Goal: Find specific page/section: Find specific page/section

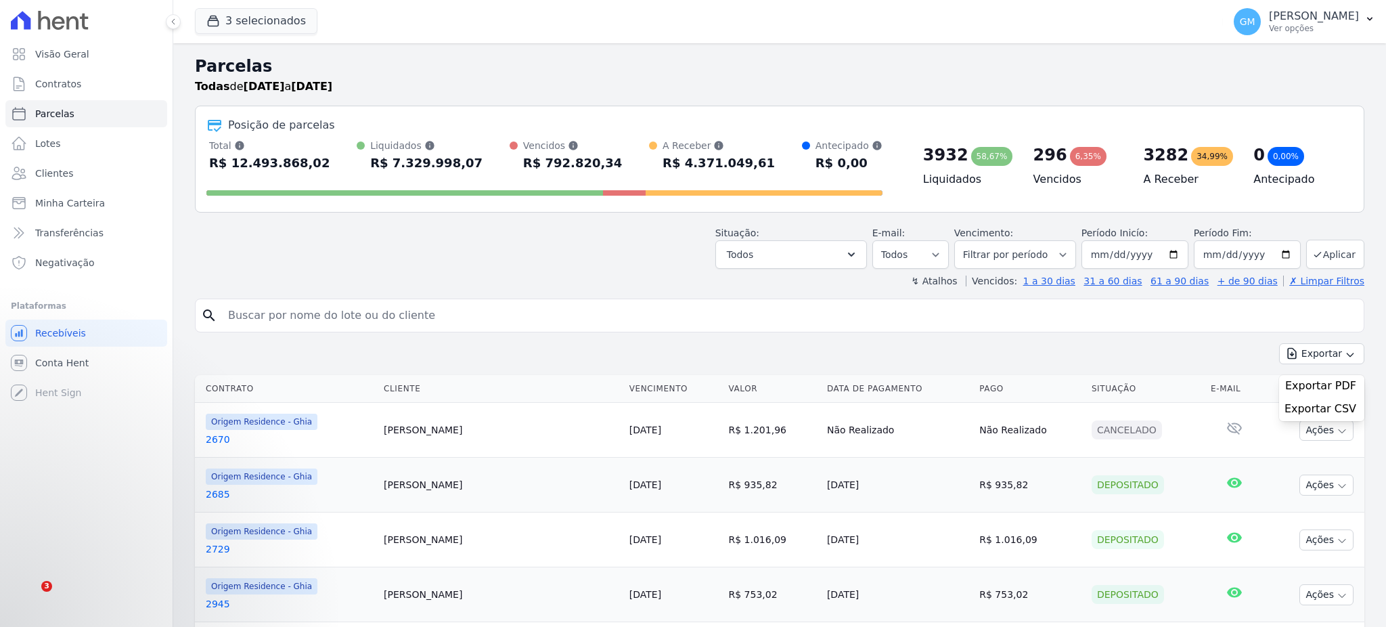
select select
click at [248, 22] on button "3 selecionados" at bounding box center [256, 21] width 123 height 26
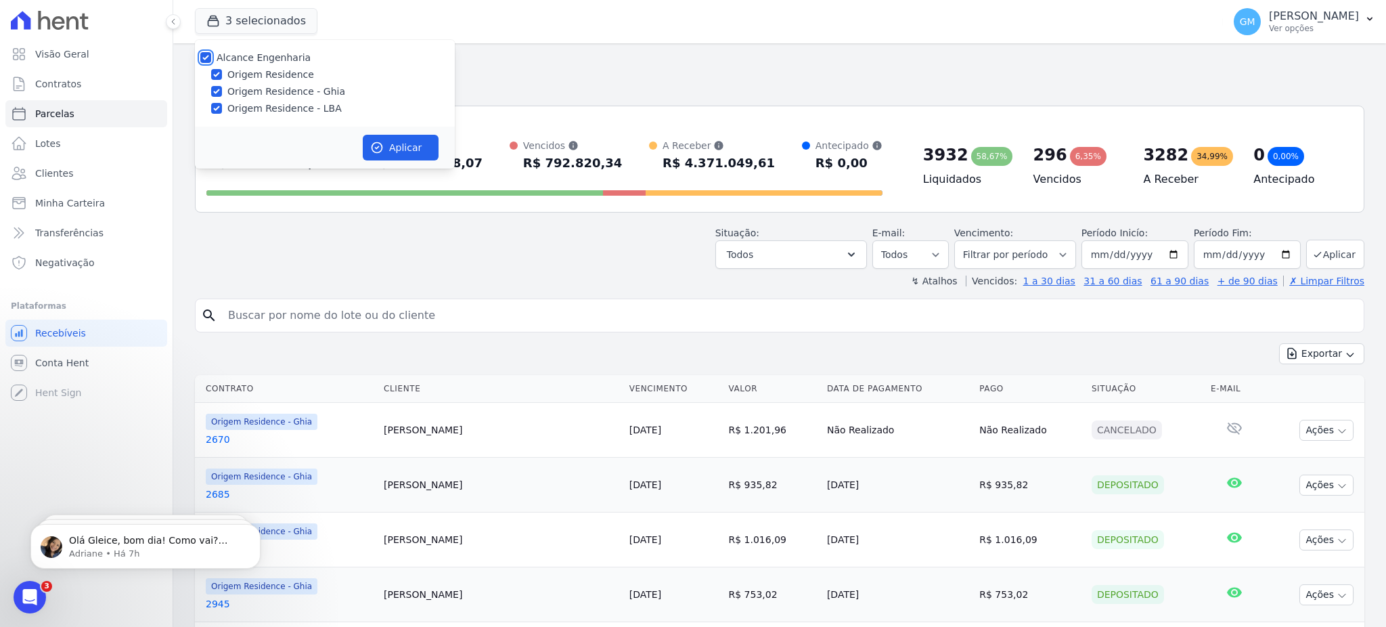
click at [204, 60] on input "Alcance Engenharia" at bounding box center [205, 57] width 11 height 11
checkbox input "false"
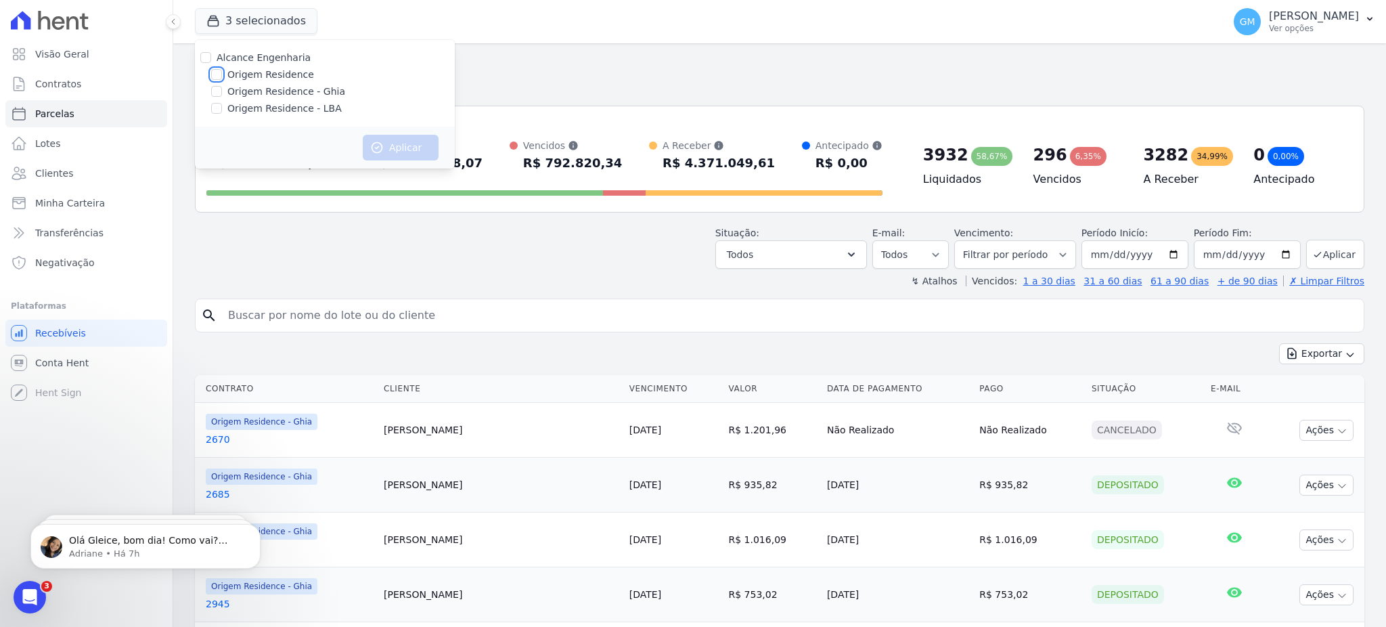
click at [221, 74] on input "Origem Residence" at bounding box center [216, 74] width 11 height 11
checkbox input "true"
click at [221, 94] on input "Origem Residence - Ghia" at bounding box center [216, 91] width 11 height 11
checkbox input "true"
click at [221, 106] on input "Origem Residence - LBA" at bounding box center [216, 108] width 11 height 11
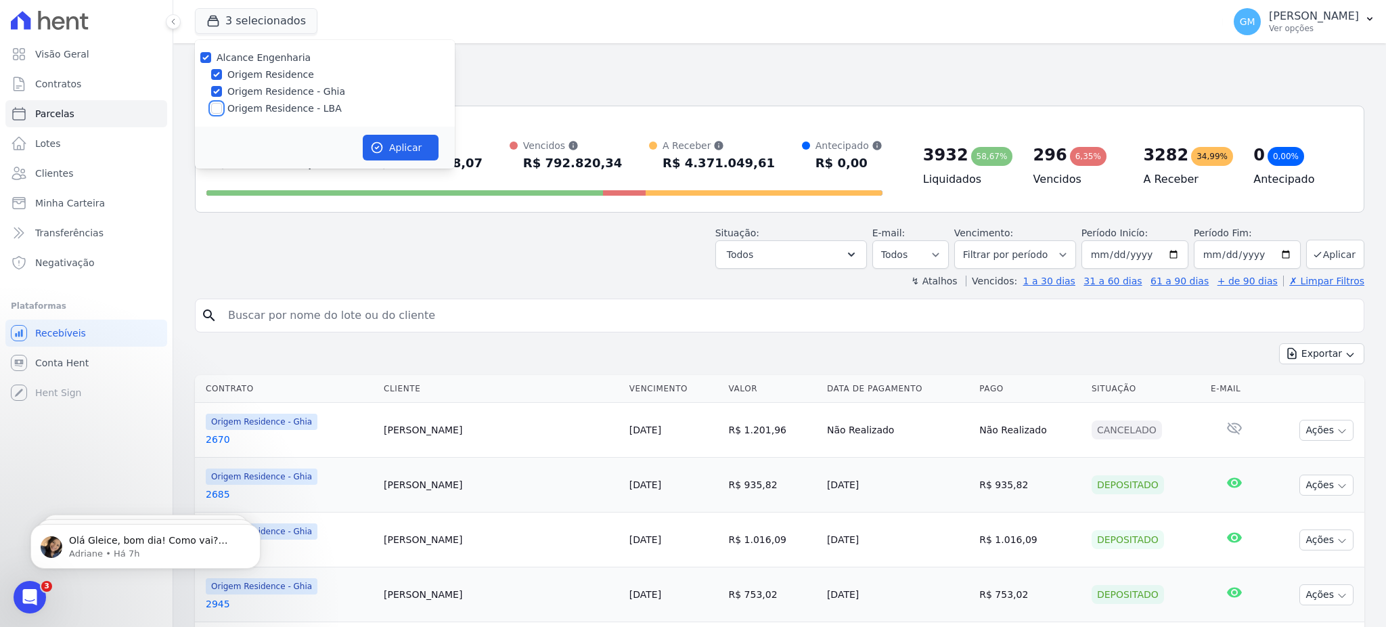
checkbox input "true"
click at [221, 109] on input "Origem Residence - LBA" at bounding box center [216, 108] width 11 height 11
checkbox input "false"
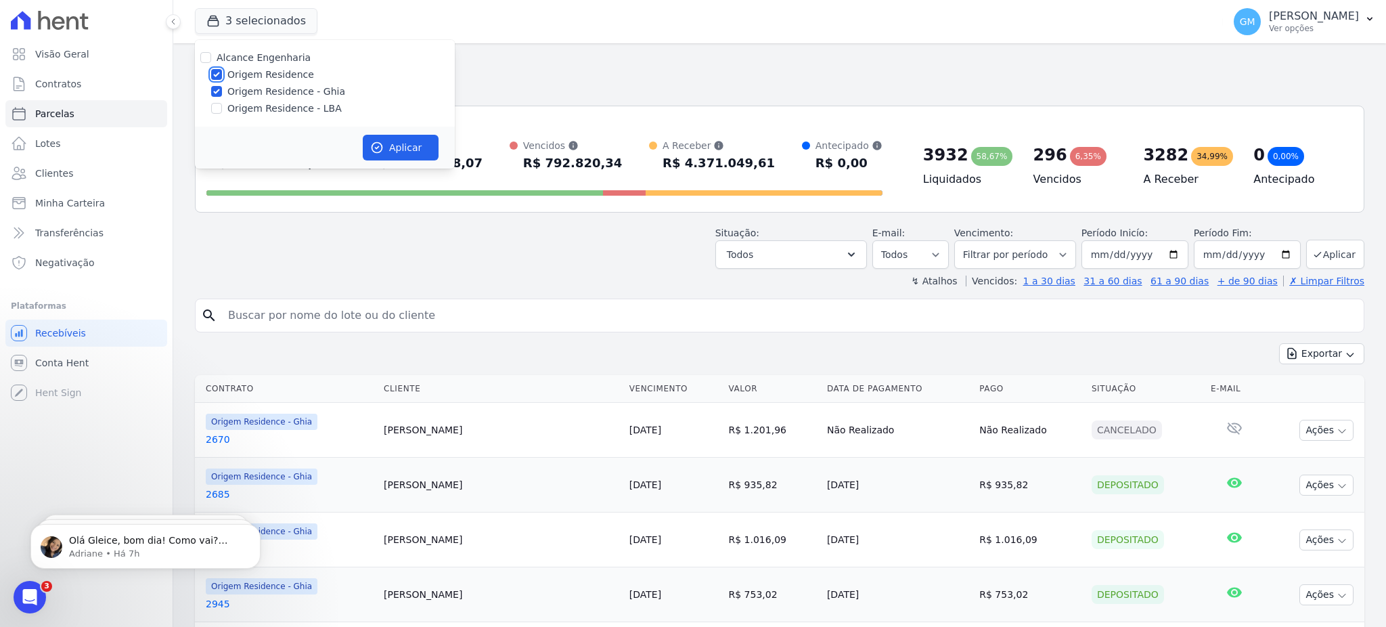
click at [213, 73] on input "Origem Residence" at bounding box center [216, 74] width 11 height 11
checkbox input "false"
click at [405, 151] on button "Aplicar" at bounding box center [401, 148] width 76 height 26
select select
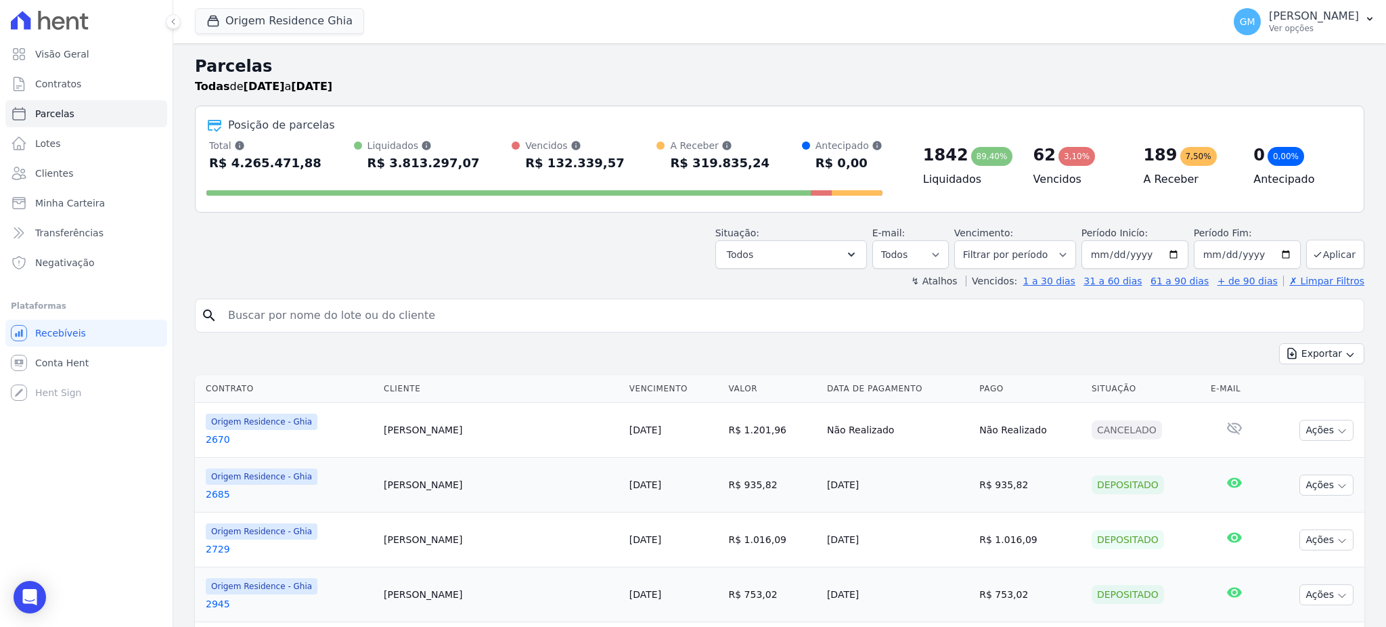
drag, startPoint x: 484, startPoint y: 422, endPoint x: 384, endPoint y: 430, distance: 99.8
click at [384, 430] on tr "Origem Residence - Ghia 2670 Alexandre Prado 31/05/2023 R$ 1.201,96 Não Realiza…" at bounding box center [780, 430] width 1170 height 55
click at [503, 437] on td "Alexandre Prado" at bounding box center [501, 430] width 246 height 55
drag, startPoint x: 485, startPoint y: 427, endPoint x: 384, endPoint y: 438, distance: 101.4
click at [384, 438] on tr "Origem Residence - Ghia 2670 Alexandre Prado 31/05/2023 R$ 1.201,96 Não Realiza…" at bounding box center [780, 430] width 1170 height 55
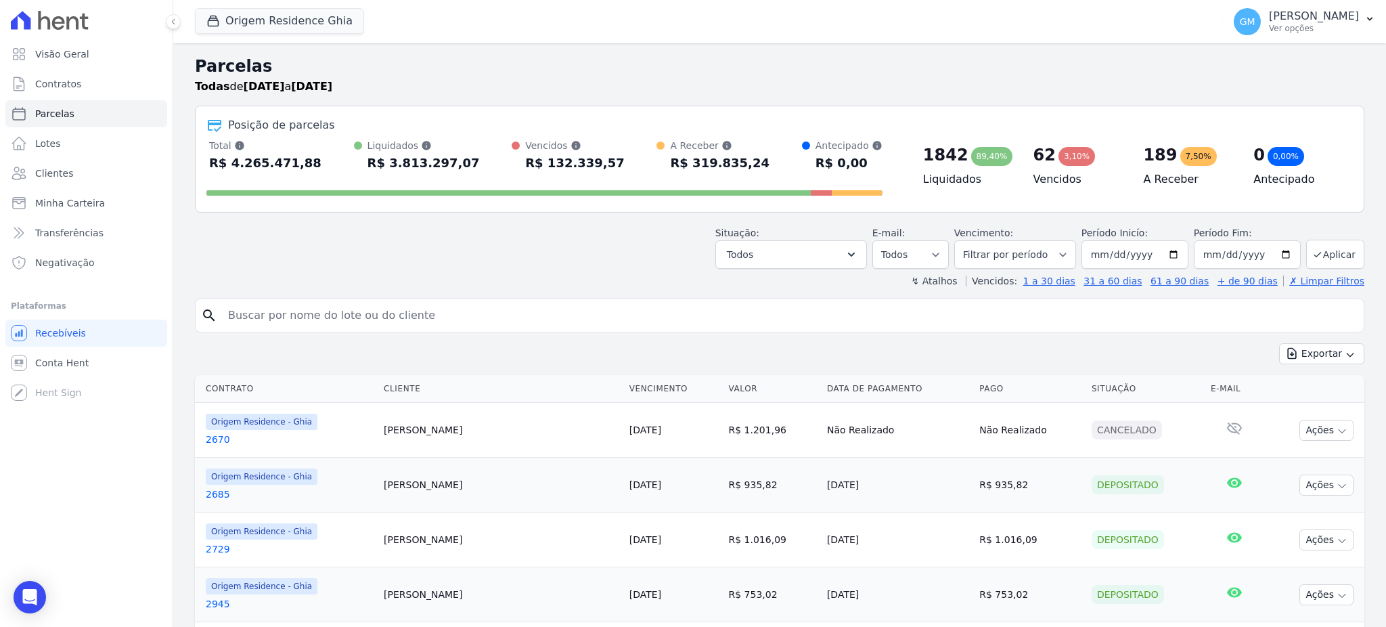
copy tr "Alexandre Prado"
click at [463, 453] on td "Alexandre Prado" at bounding box center [501, 430] width 246 height 55
drag, startPoint x: 474, startPoint y: 435, endPoint x: 393, endPoint y: 429, distance: 81.4
click at [393, 429] on td "Alexandre Prado" at bounding box center [501, 430] width 246 height 55
copy td "Alexandre Prado"
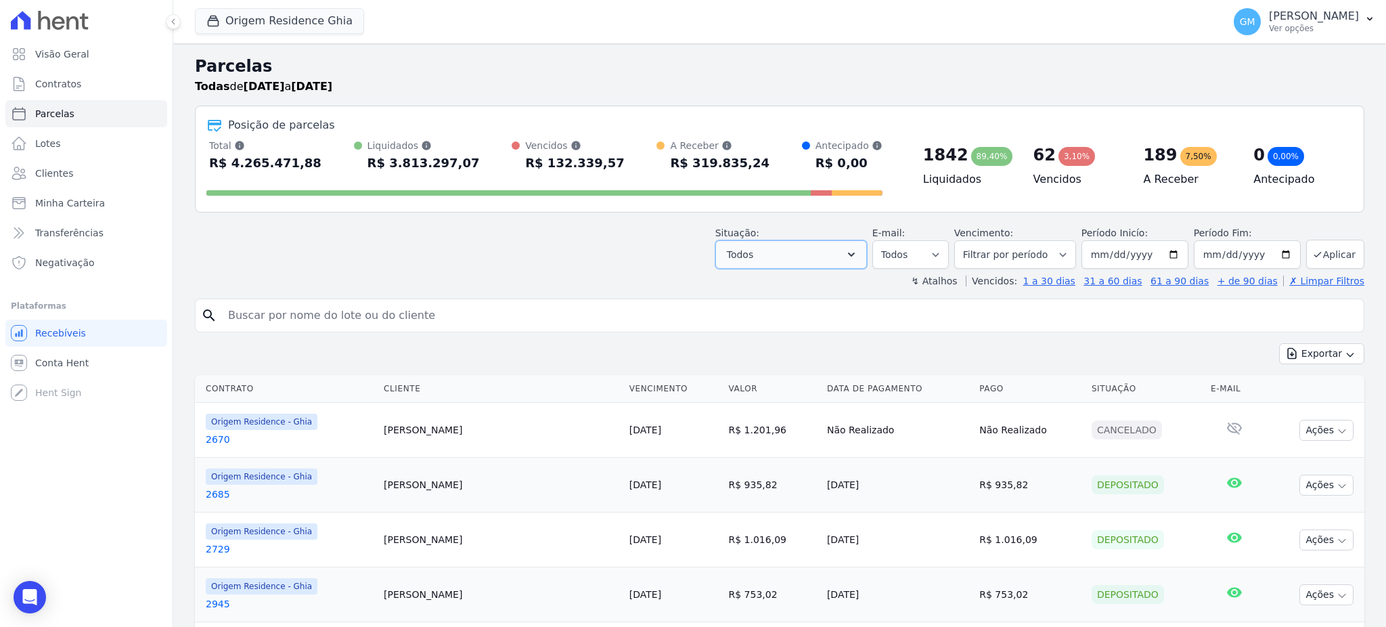
click at [843, 263] on button "Todos" at bounding box center [791, 254] width 152 height 28
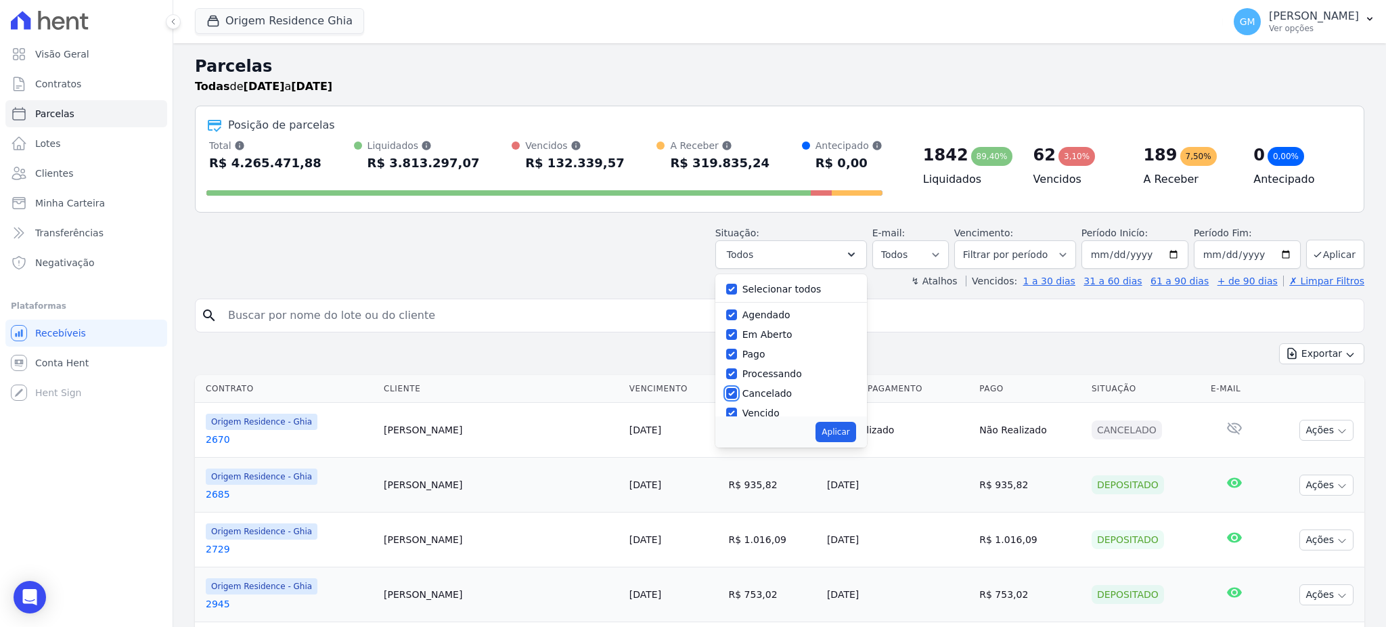
click at [737, 396] on input "Cancelado" at bounding box center [731, 393] width 11 height 11
checkbox input "false"
click at [848, 432] on button "Aplicar" at bounding box center [836, 432] width 40 height 20
select select "scheduled"
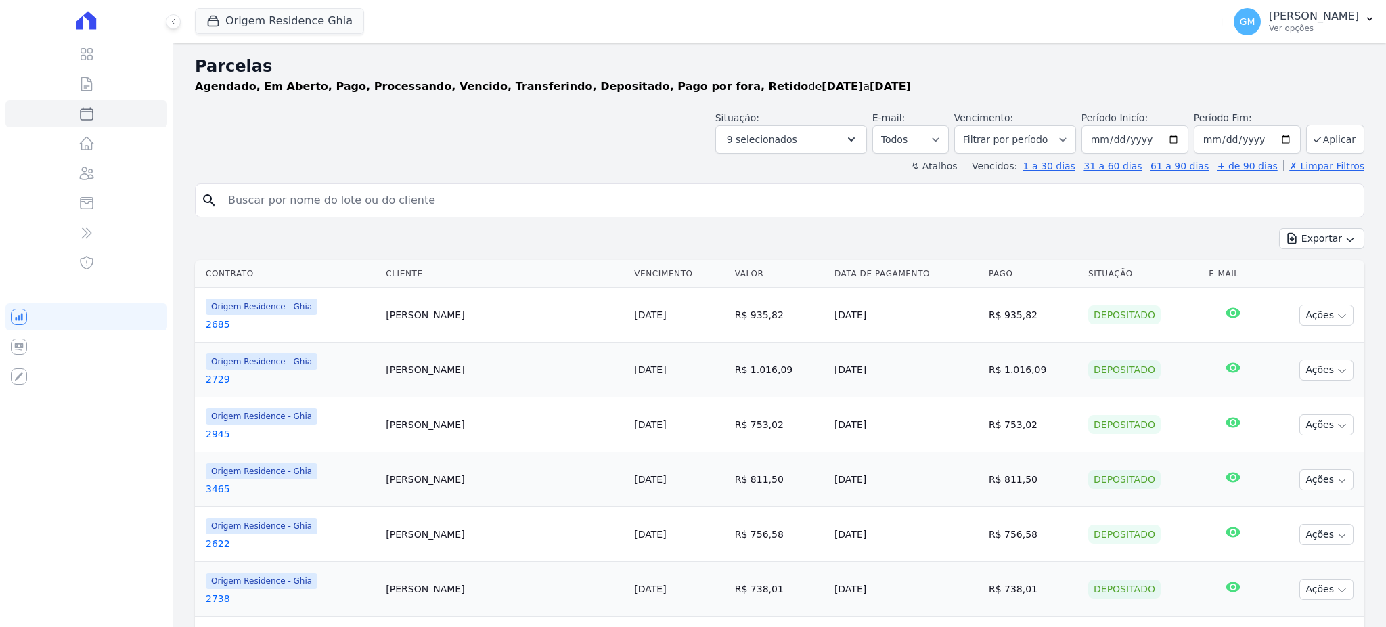
select select
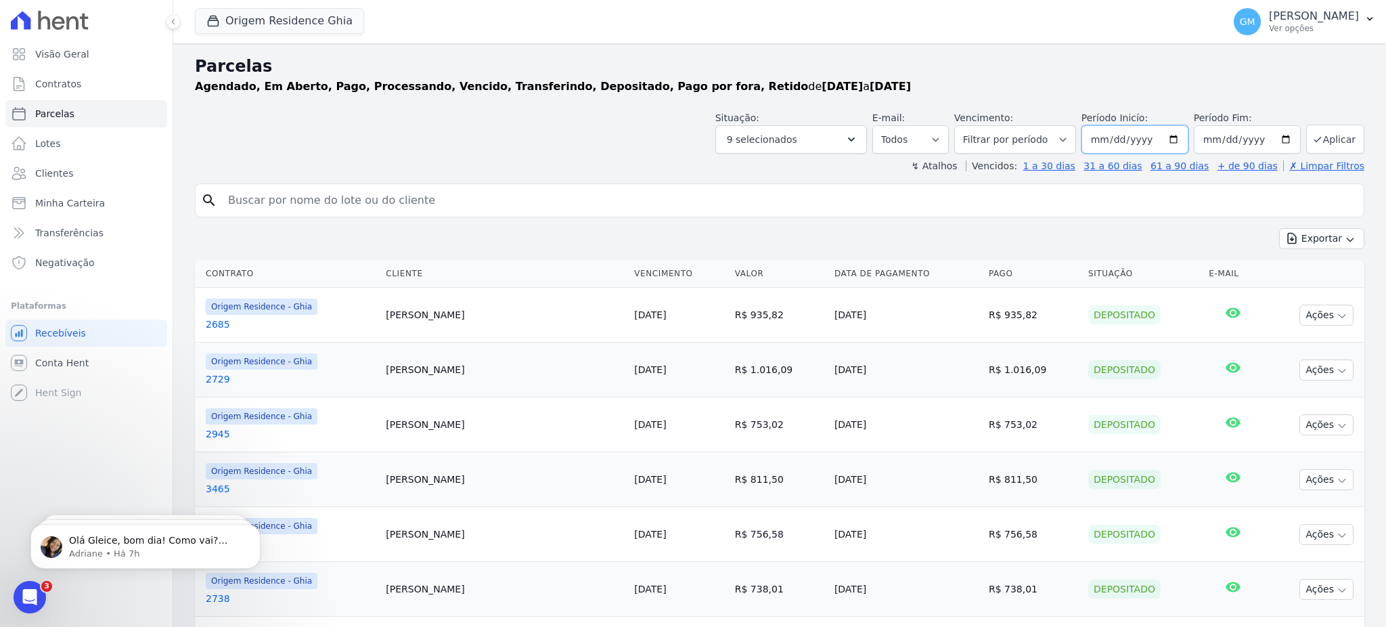
click at [1128, 144] on input "2022-03-01" at bounding box center [1135, 139] width 107 height 28
click at [1090, 137] on input "2022-03-01" at bounding box center [1135, 139] width 107 height 28
type input "2022-03-01"
type input "[DATE]"
click at [1214, 134] on input "2050-09-12" at bounding box center [1247, 139] width 107 height 28
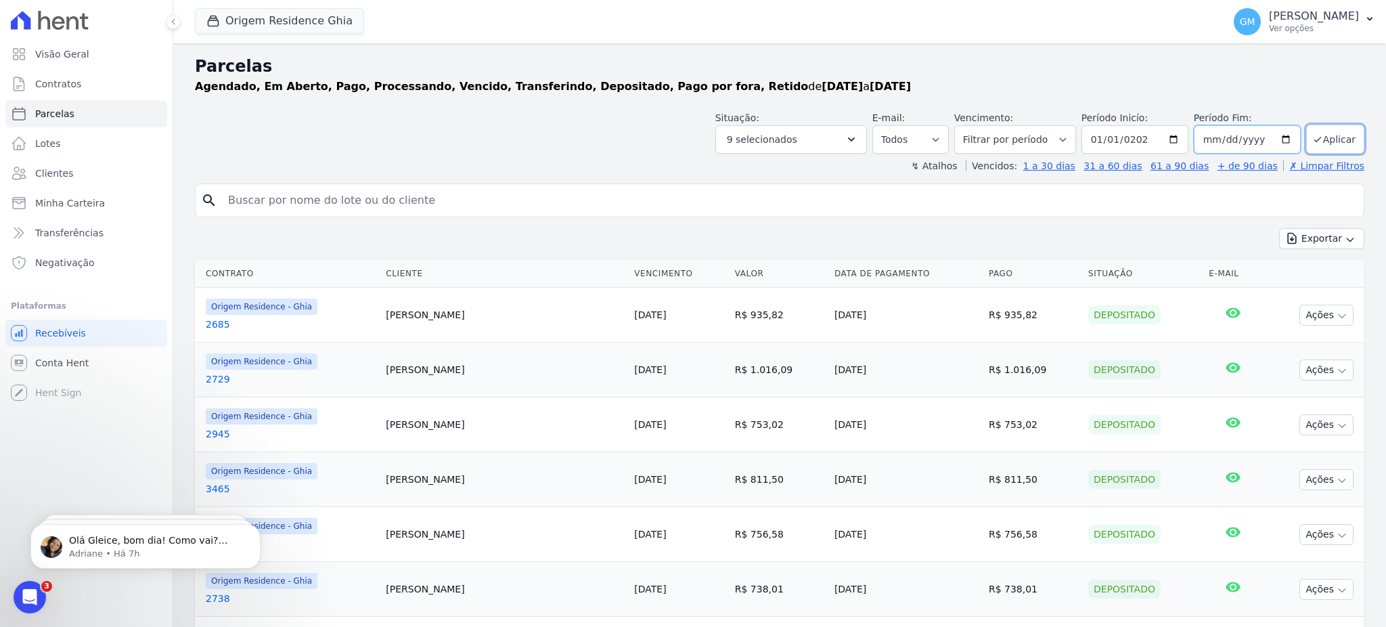
click at [1203, 139] on input "2050-09-12" at bounding box center [1247, 139] width 107 height 28
type input "2050-09-30"
type input "[DATE]"
click at [1307, 145] on button "Aplicar" at bounding box center [1335, 139] width 58 height 29
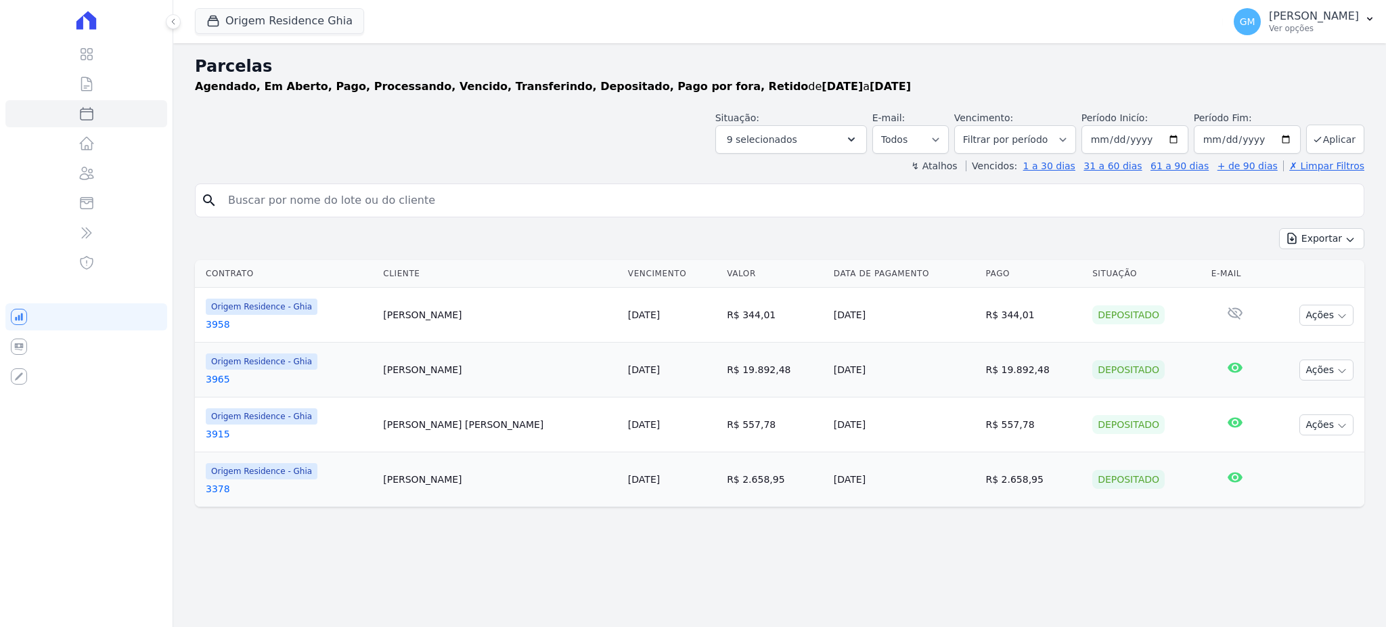
select select
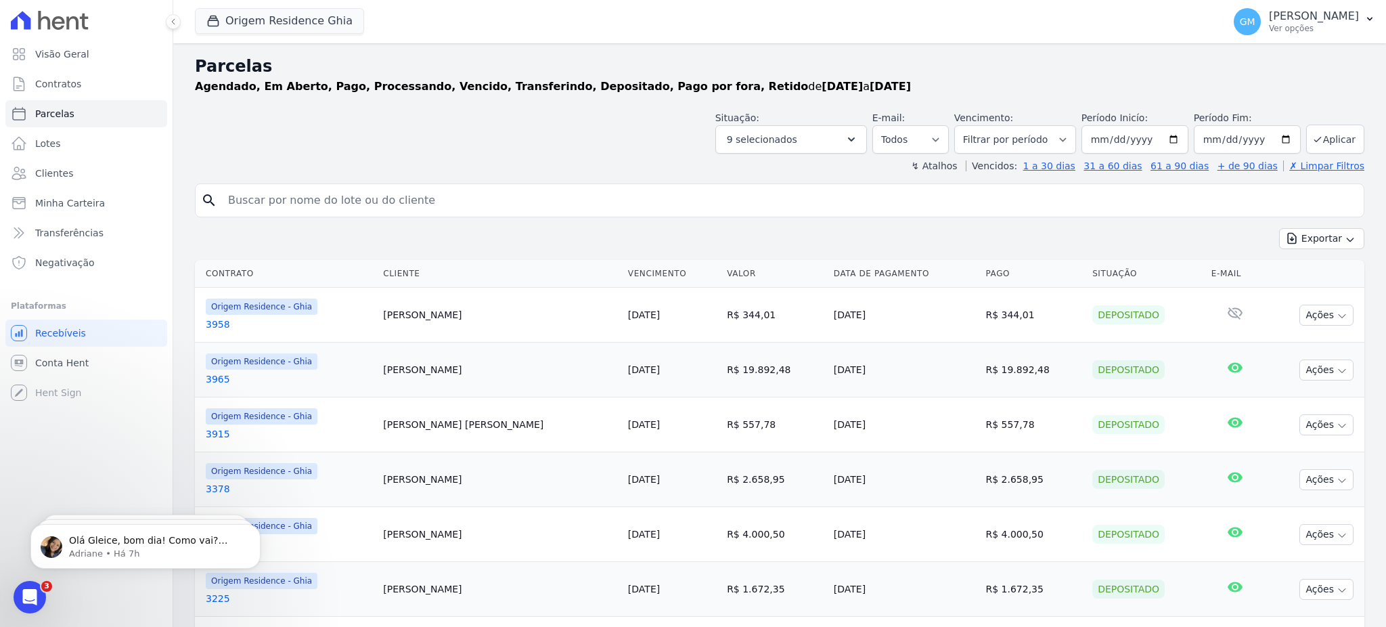
click at [578, 206] on input "search" at bounding box center [789, 200] width 1138 height 27
click at [900, 347] on td "[DATE]" at bounding box center [904, 369] width 152 height 55
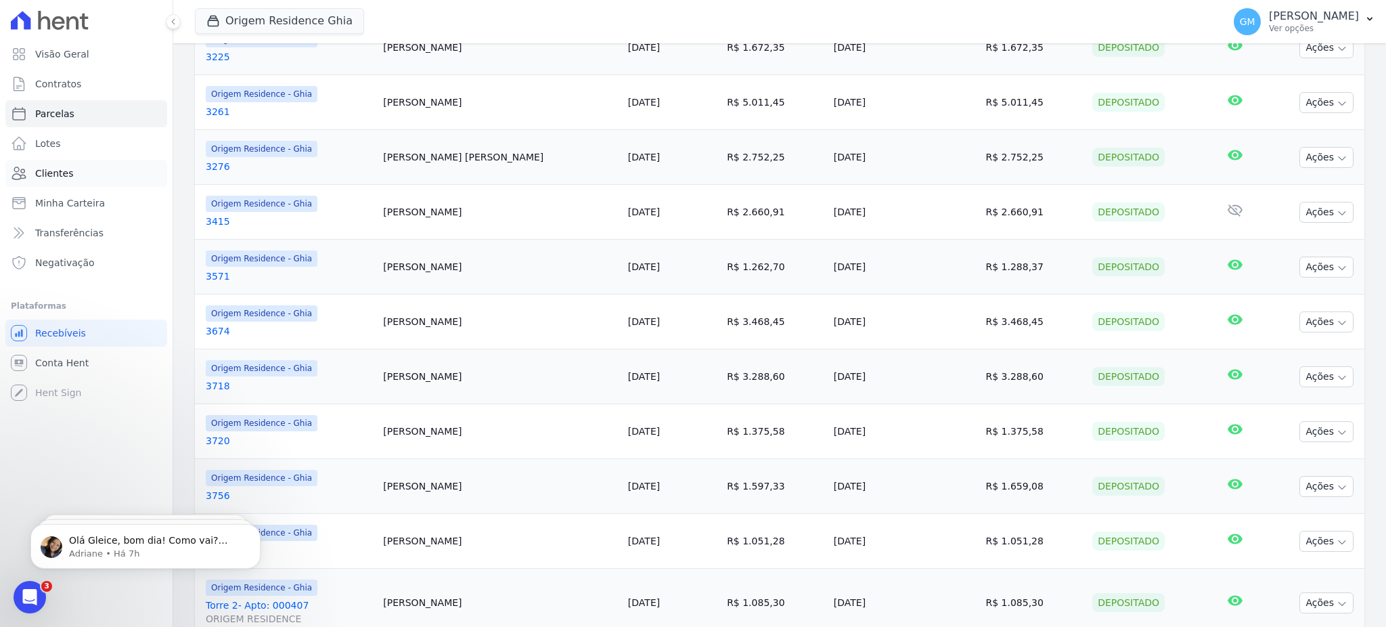
click at [118, 182] on link "Clientes" at bounding box center [86, 173] width 162 height 27
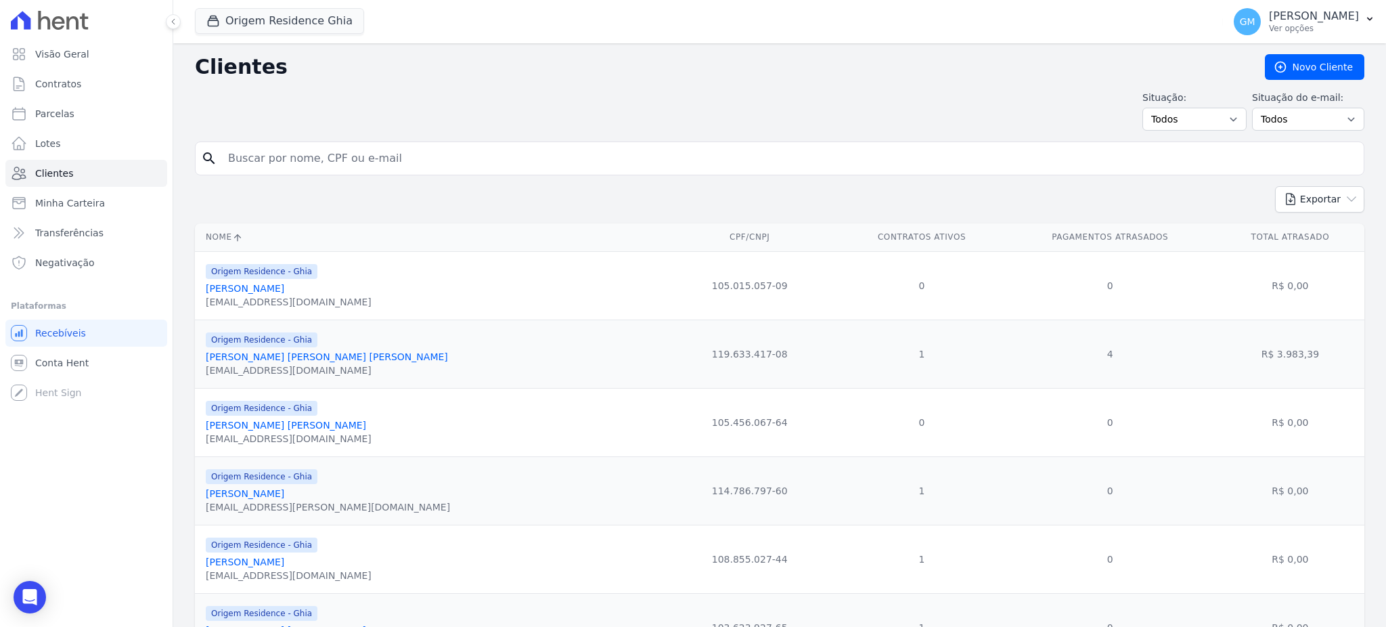
click at [328, 174] on div "search" at bounding box center [780, 158] width 1170 height 34
paste input "[PERSON_NAME] [PERSON_NAME]"
click at [336, 155] on input "[PERSON_NAME] [PERSON_NAME]" at bounding box center [789, 158] width 1138 height 27
drag, startPoint x: 372, startPoint y: 151, endPoint x: 175, endPoint y: 158, distance: 196.4
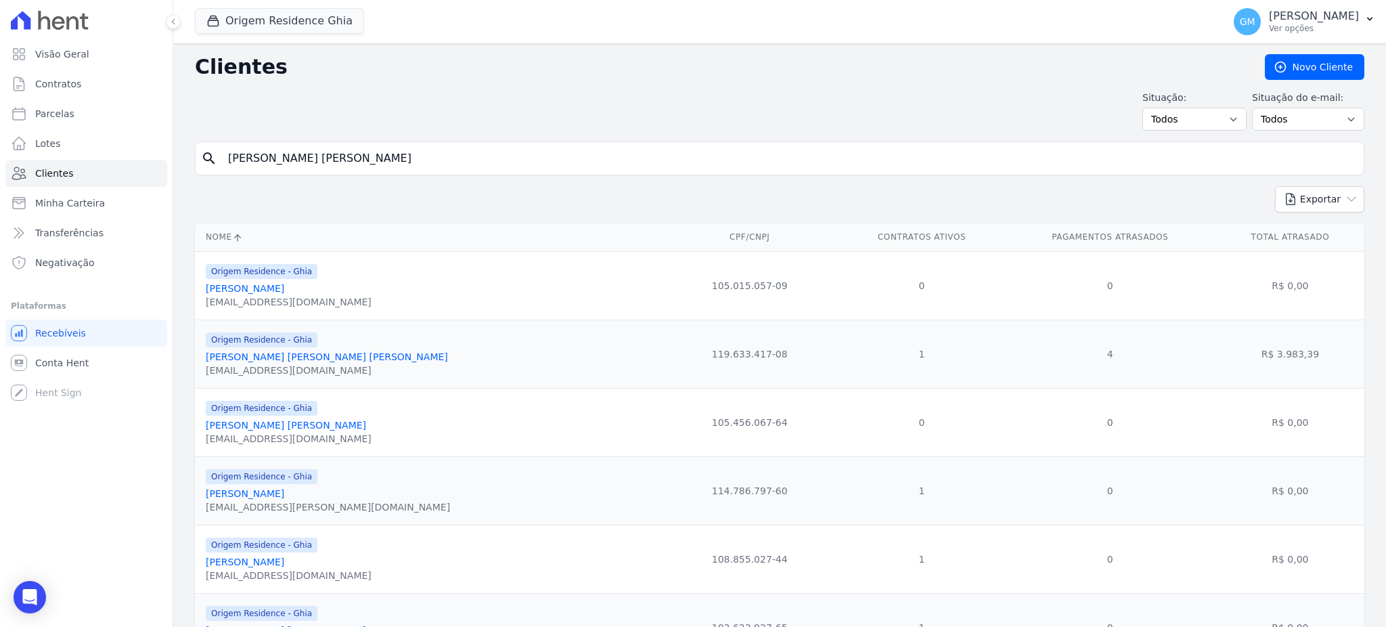
paste input "search"
type input "[PERSON_NAME] [PERSON_NAME]"
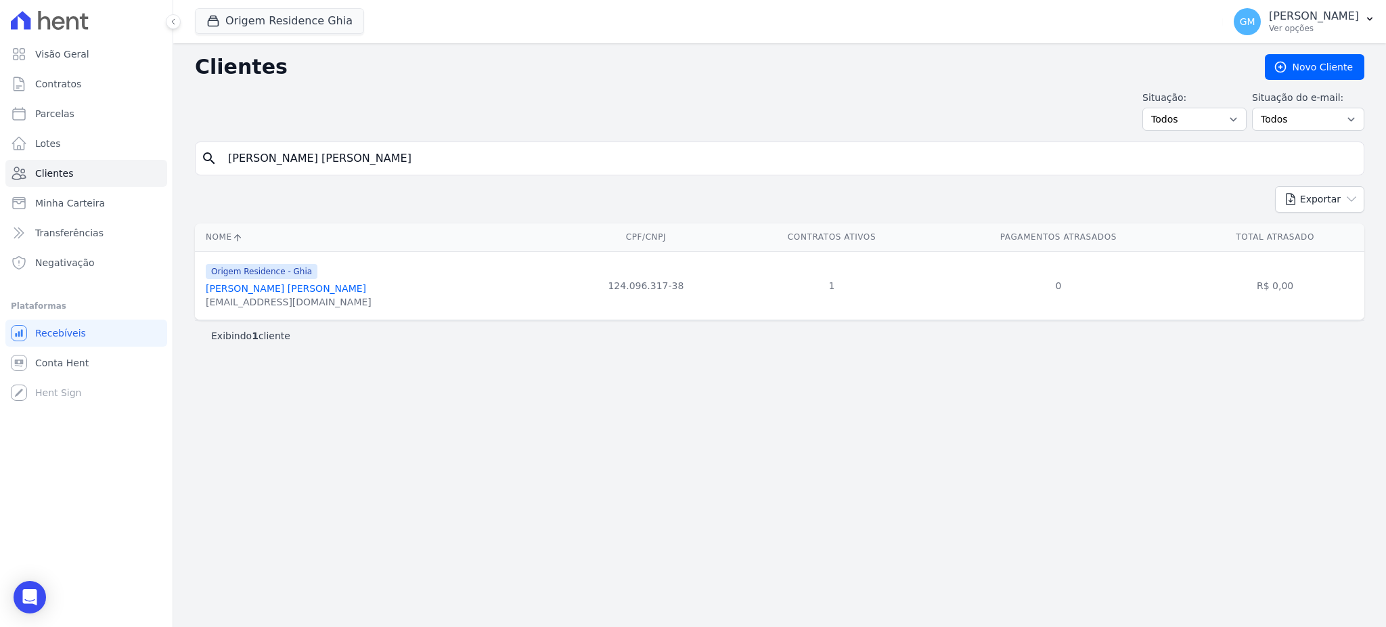
click at [288, 291] on link "[PERSON_NAME] [PERSON_NAME]" at bounding box center [286, 288] width 160 height 11
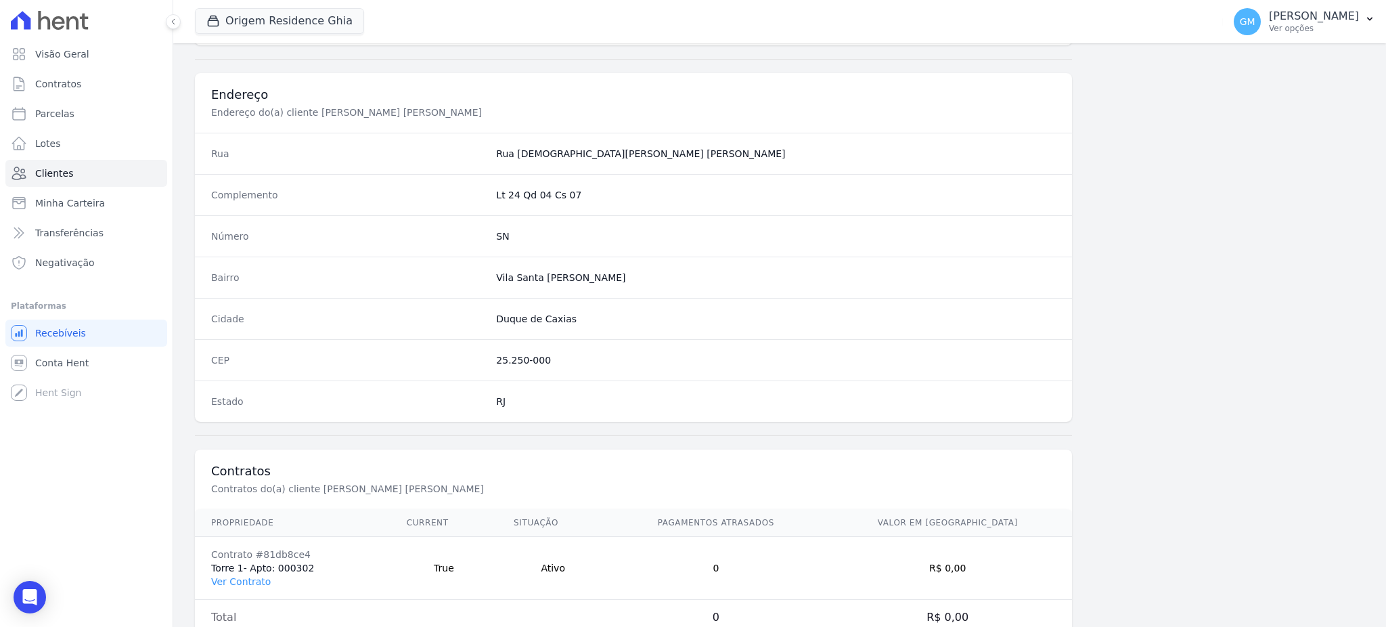
scroll to position [640, 0]
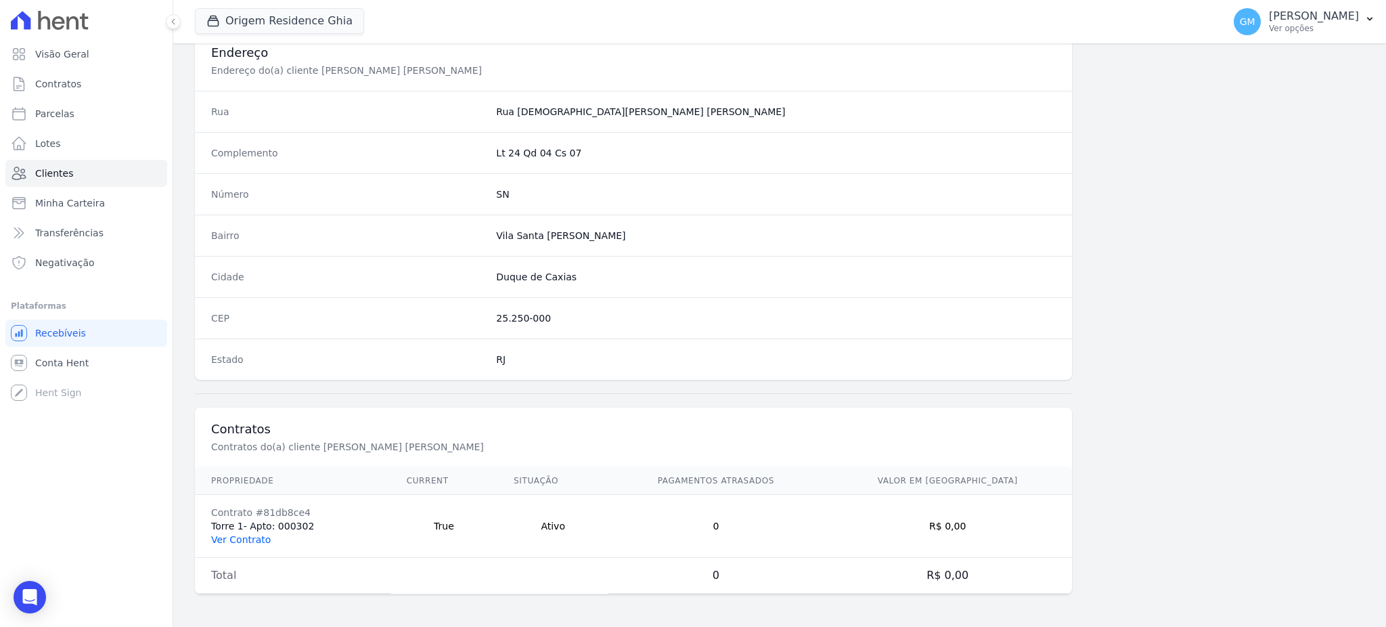
click at [239, 537] on link "Ver Contrato" at bounding box center [241, 539] width 60 height 11
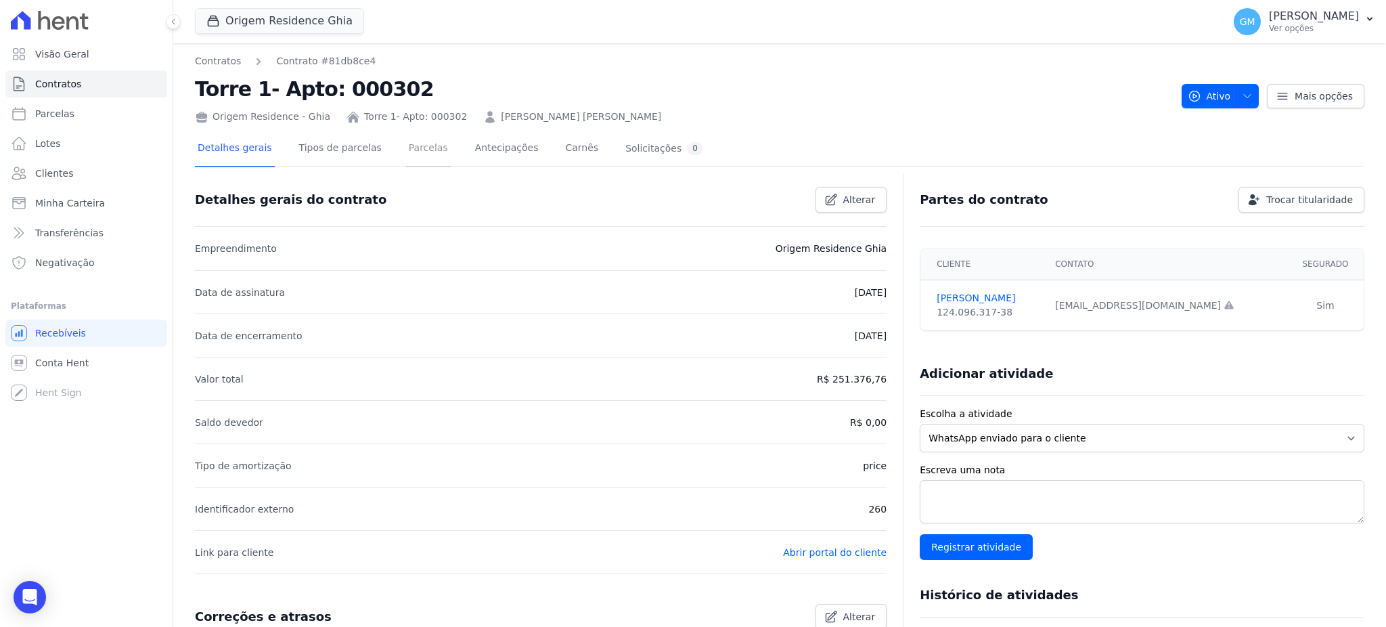
click at [421, 150] on link "Parcelas" at bounding box center [428, 149] width 45 height 36
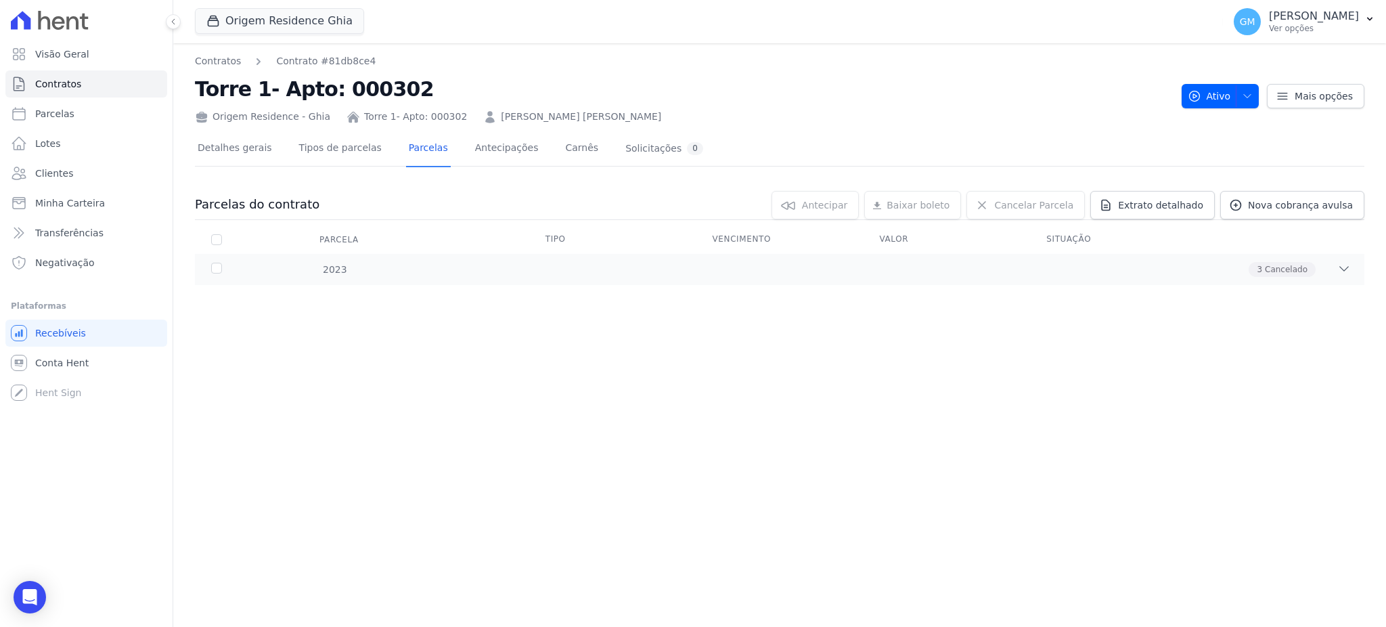
drag, startPoint x: 691, startPoint y: 495, endPoint x: 668, endPoint y: 507, distance: 25.7
click at [669, 506] on div "Contratos Contrato #81db8ce4 Torre 1- Apto: 000302 Origem Residence - [GEOGRAPH…" at bounding box center [779, 334] width 1213 height 583
